Goal: Task Accomplishment & Management: Manage account settings

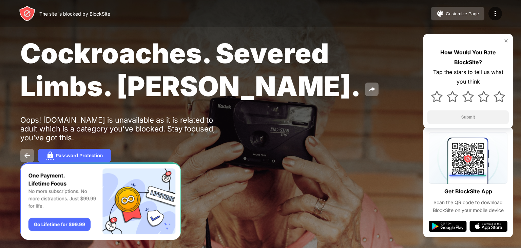
click at [467, 14] on div "Customize Page" at bounding box center [462, 13] width 33 height 5
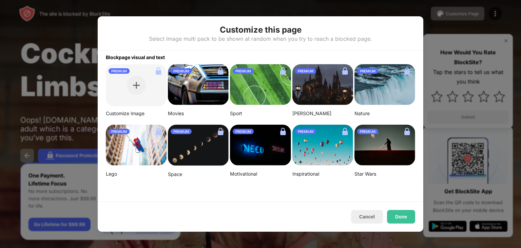
click at [302, 4] on div at bounding box center [260, 124] width 521 height 248
